Goal: Navigation & Orientation: Find specific page/section

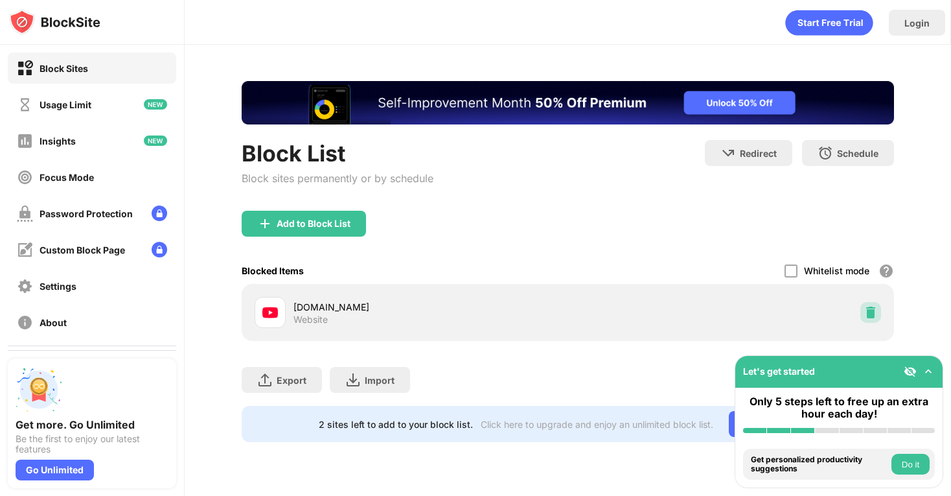
click at [865, 309] on img at bounding box center [871, 312] width 13 height 13
